Goal: Information Seeking & Learning: Find specific fact

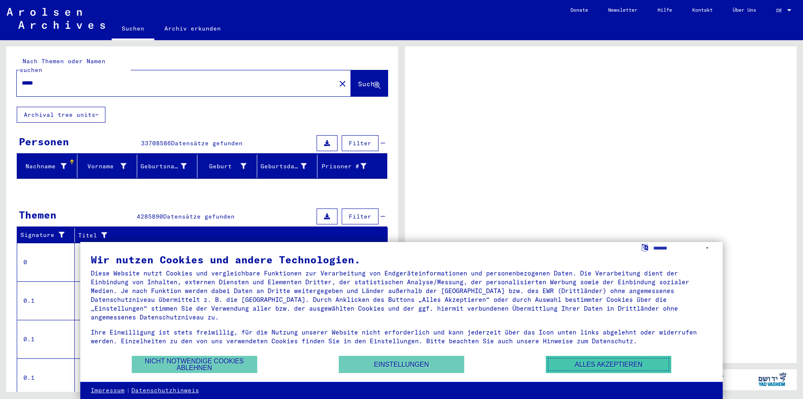
click at [571, 366] on button "Alles akzeptieren" at bounding box center [608, 364] width 125 height 17
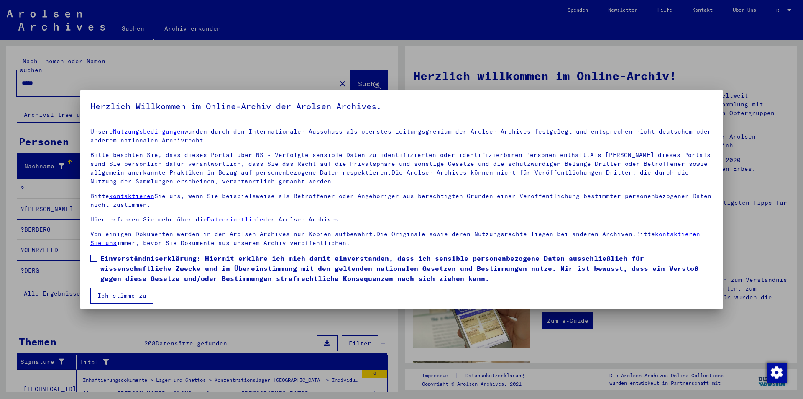
click at [138, 294] on button "Ich stimme zu" at bounding box center [121, 295] width 63 height 16
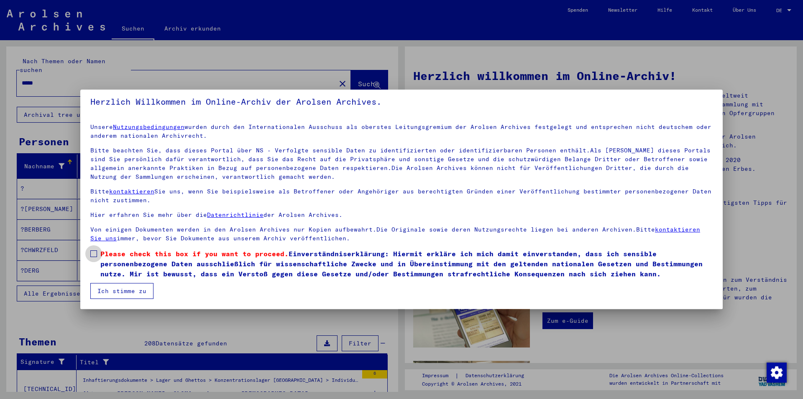
click at [98, 256] on label "Please check this box if you want to proceed. Einverständniserklärung: Hiermit …" at bounding box center [401, 263] width 622 height 30
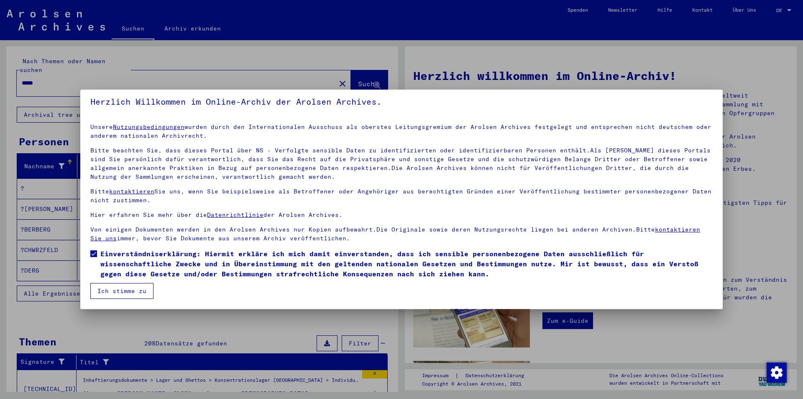
click at [109, 287] on button "Ich stimme zu" at bounding box center [121, 291] width 63 height 16
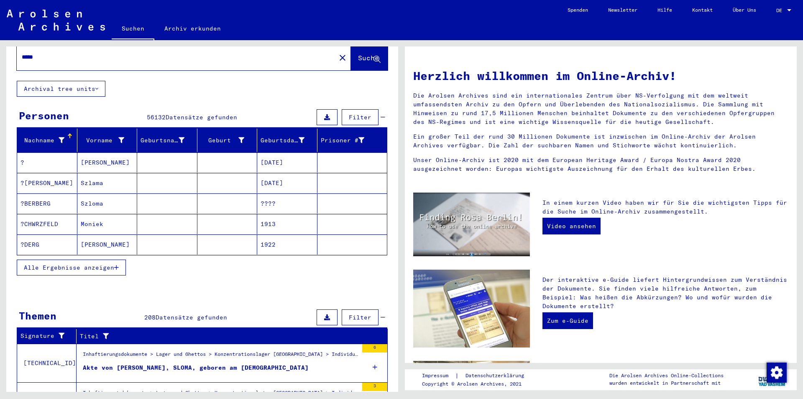
scroll to position [0, 0]
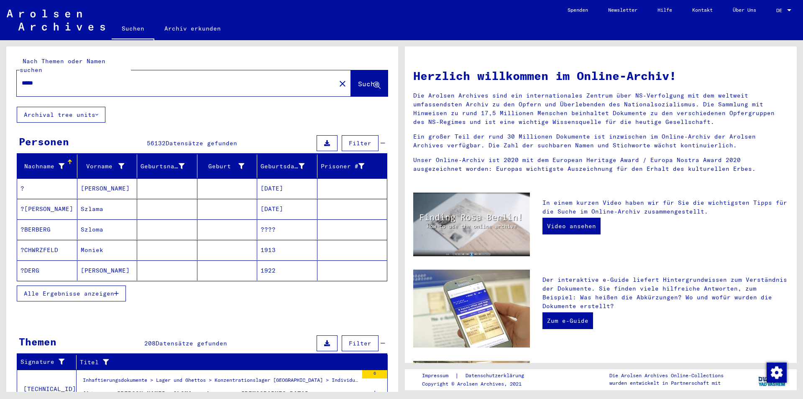
click at [201, 79] on input "*****" at bounding box center [174, 83] width 304 height 9
type input "*********"
click at [119, 290] on icon "button" at bounding box center [116, 293] width 5 height 6
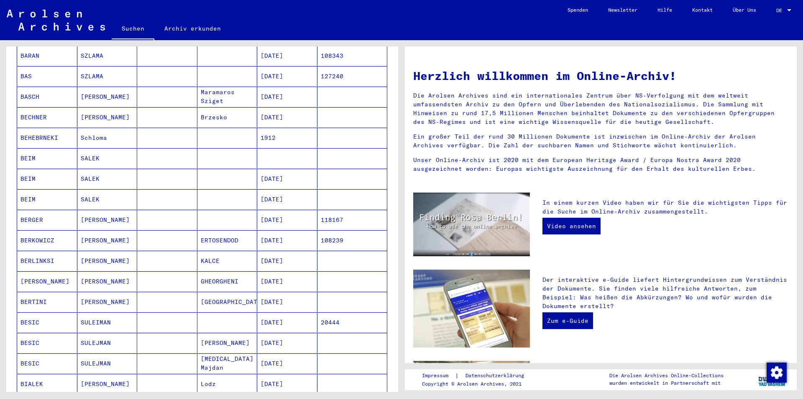
scroll to position [333, 0]
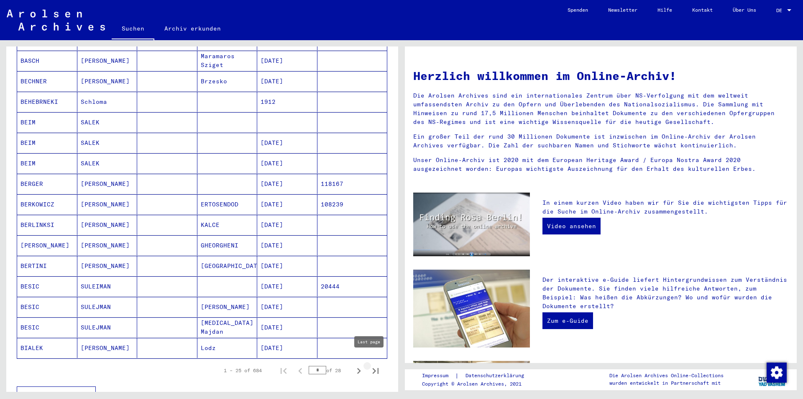
click at [373, 368] on icon "Last page" at bounding box center [376, 371] width 6 height 6
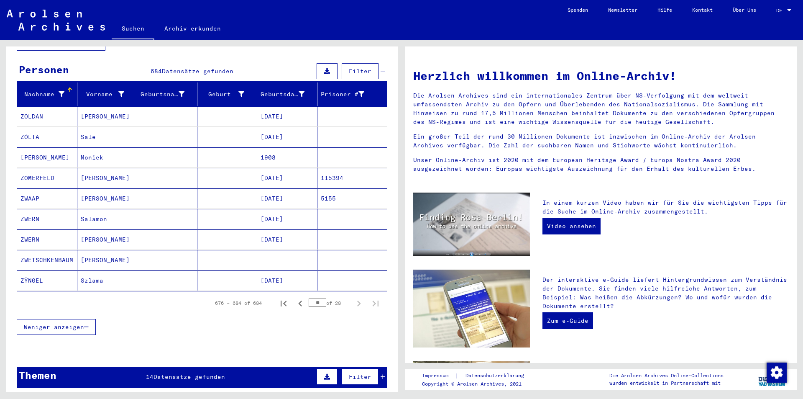
scroll to position [73, 0]
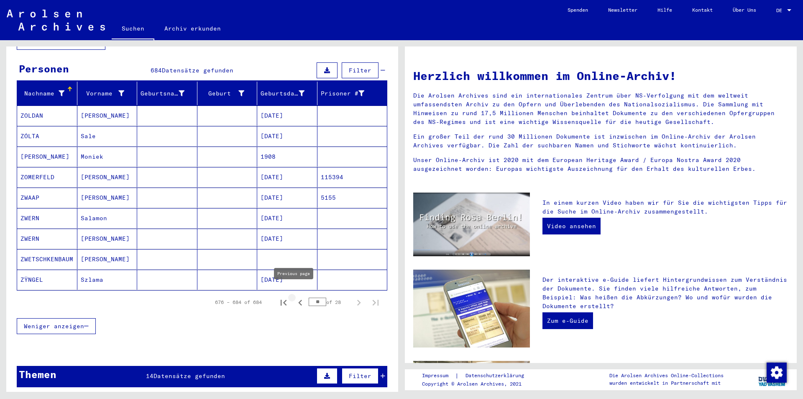
click at [294, 297] on icon "Previous page" at bounding box center [300, 303] width 12 height 12
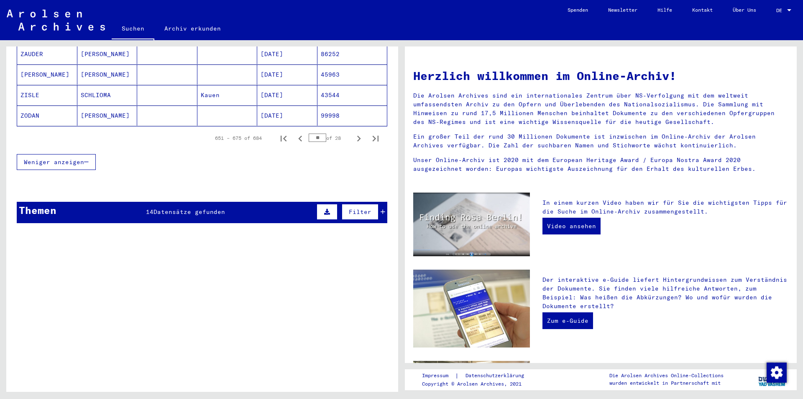
scroll to position [562, 0]
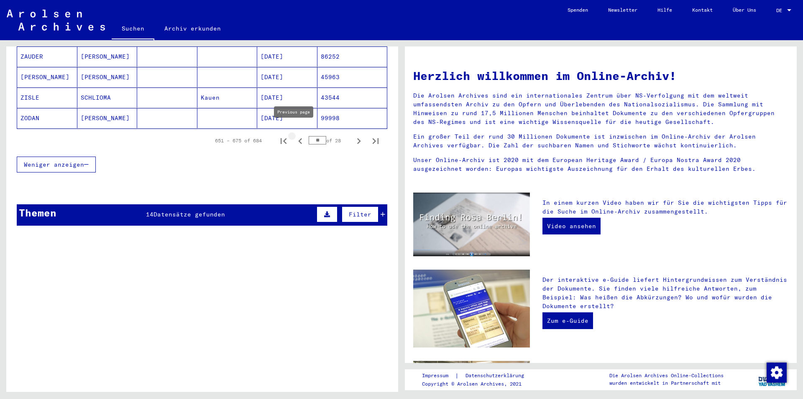
click at [294, 135] on icon "Previous page" at bounding box center [300, 141] width 12 height 12
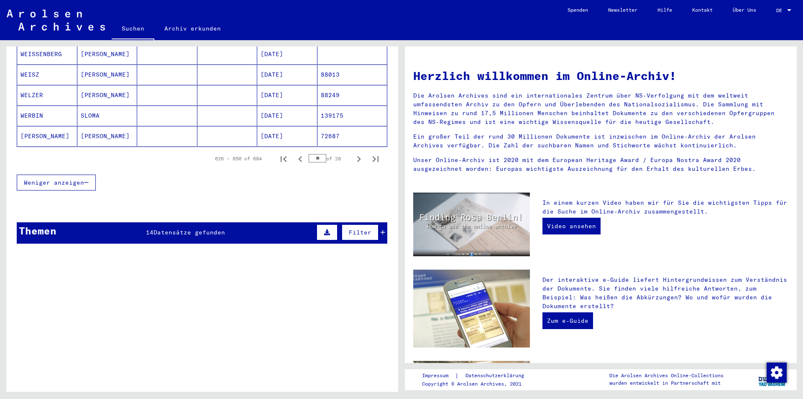
scroll to position [613, 0]
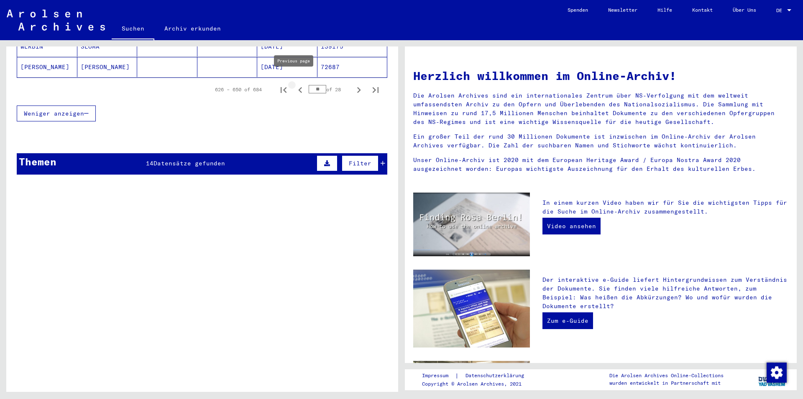
click at [294, 84] on icon "Previous page" at bounding box center [300, 90] width 12 height 12
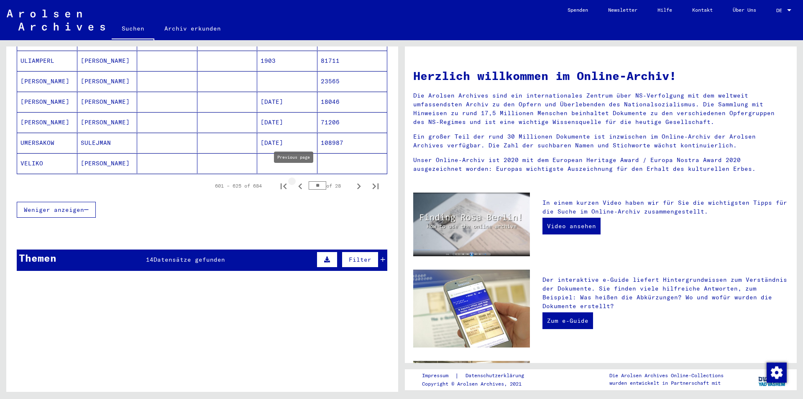
click at [294, 180] on icon "Previous page" at bounding box center [300, 186] width 12 height 12
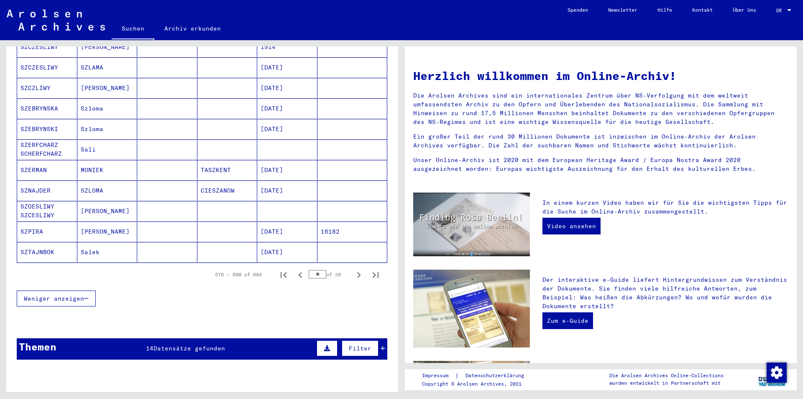
scroll to position [427, 0]
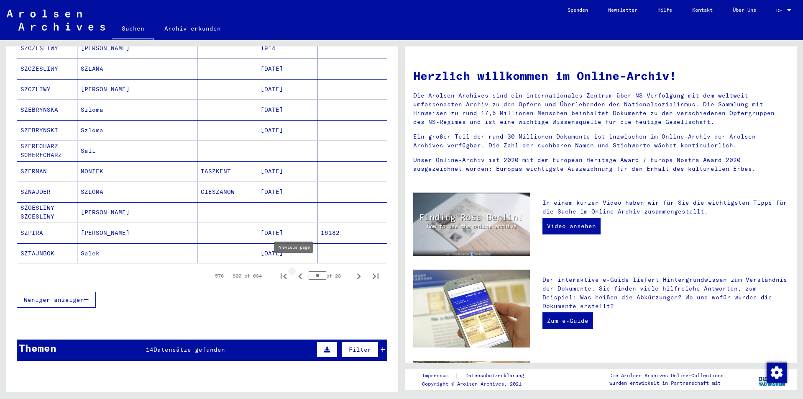
click at [294, 270] on icon "Previous page" at bounding box center [300, 276] width 12 height 12
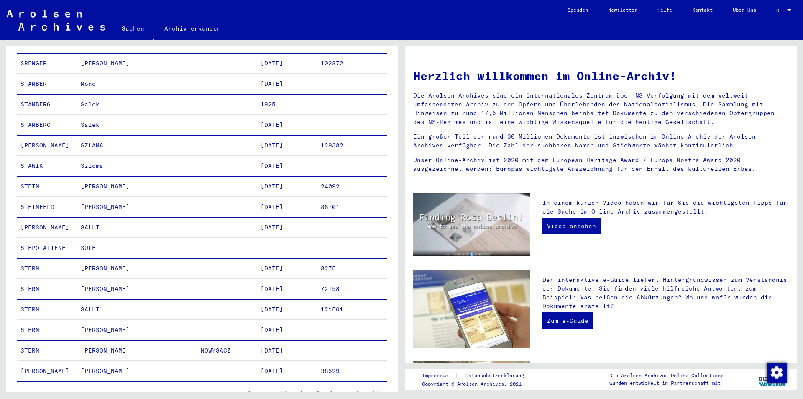
scroll to position [311, 0]
click at [294, 386] on icon "Previous page" at bounding box center [300, 392] width 12 height 12
type input "**"
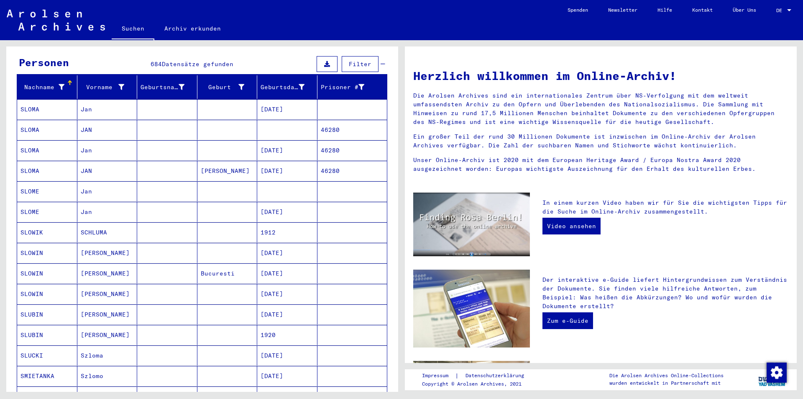
scroll to position [78, 0]
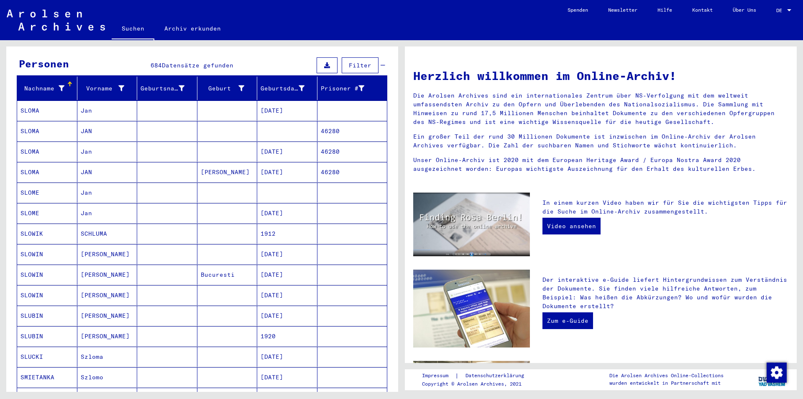
click at [327, 162] on mat-cell "46280" at bounding box center [352, 172] width 70 height 20
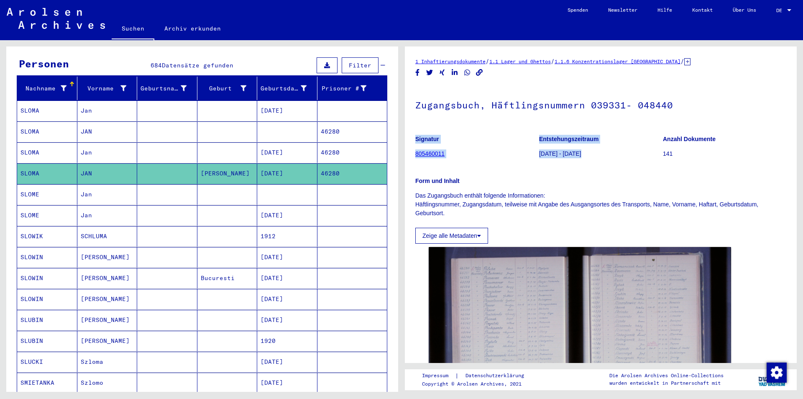
drag, startPoint x: 803, startPoint y: 118, endPoint x: 803, endPoint y: 147, distance: 28.9
click at [803, 147] on div "1 Inhaftierungsdokumente / 1.1 Lager und Ghettos / 1.1.6 Konzentrationslager [G…" at bounding box center [603, 215] width 402 height 351
click at [596, 179] on p "Form und Inhalt" at bounding box center [600, 181] width 371 height 9
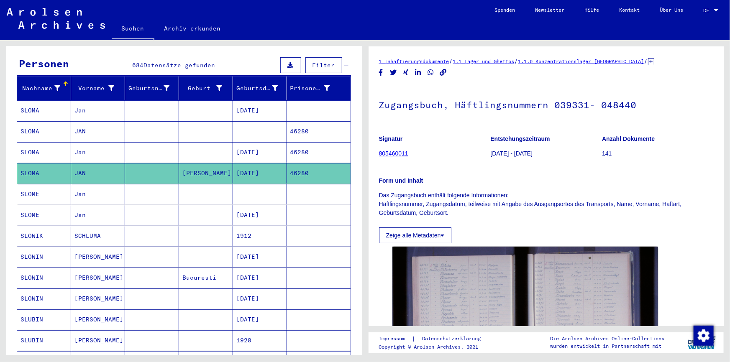
scroll to position [78, 0]
click at [261, 207] on mat-cell "[DATE]" at bounding box center [260, 215] width 54 height 20
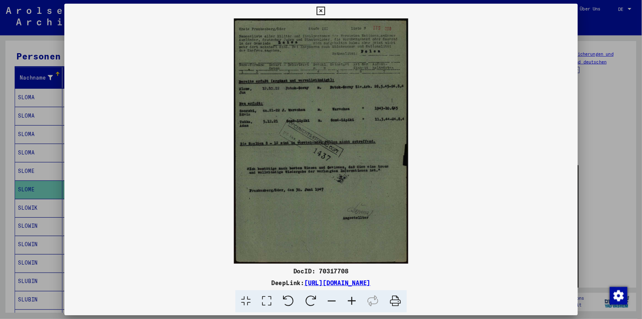
scroll to position [78, 0]
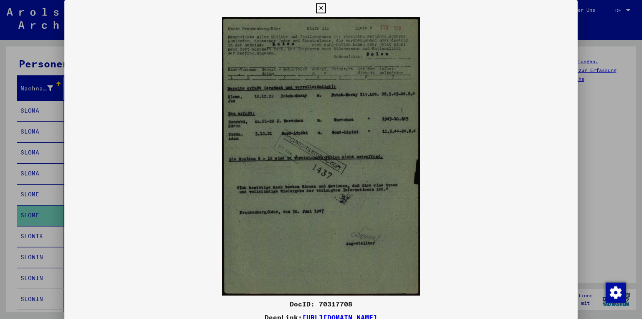
click at [322, 6] on icon at bounding box center [321, 8] width 10 height 10
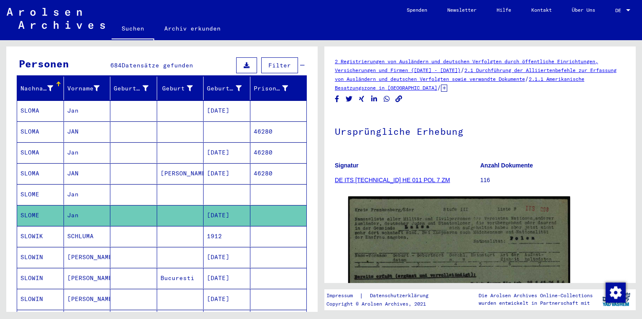
click at [235, 102] on mat-cell "[DATE]" at bounding box center [227, 110] width 47 height 20
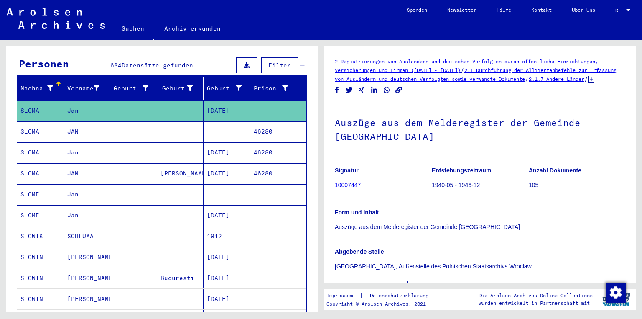
click at [347, 188] on link "10007447" at bounding box center [348, 185] width 26 height 7
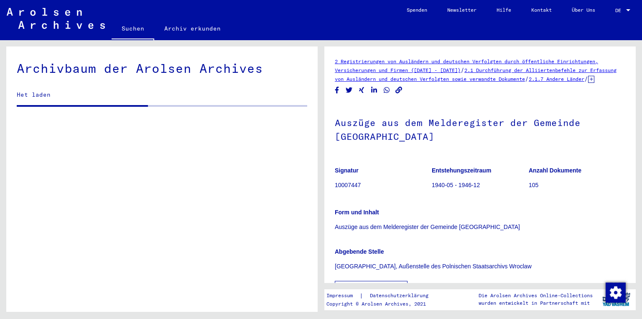
click at [347, 189] on p "10007447" at bounding box center [383, 185] width 97 height 9
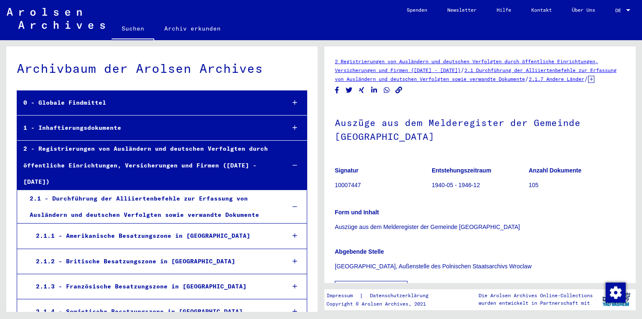
scroll to position [1462, 0]
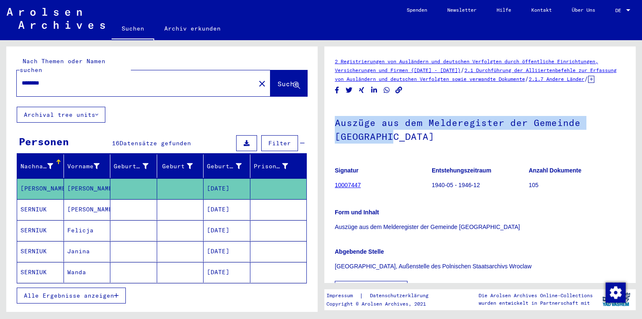
drag, startPoint x: 637, startPoint y: 95, endPoint x: 638, endPoint y: 139, distance: 43.5
click at [638, 139] on div "2 Registrierungen von Ausländern und deutschen Verfolgten durch öffentliche Ein…" at bounding box center [482, 175] width 321 height 271
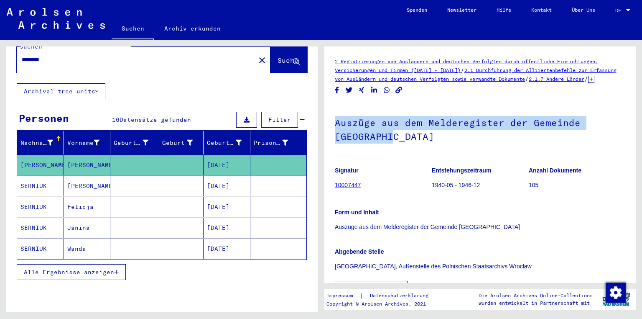
scroll to position [49, 0]
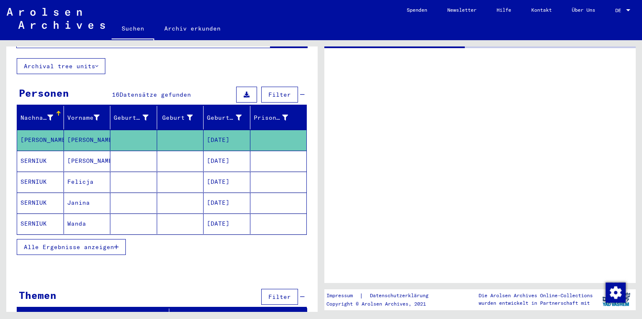
type input "*********"
